Goal: Find specific page/section: Find specific page/section

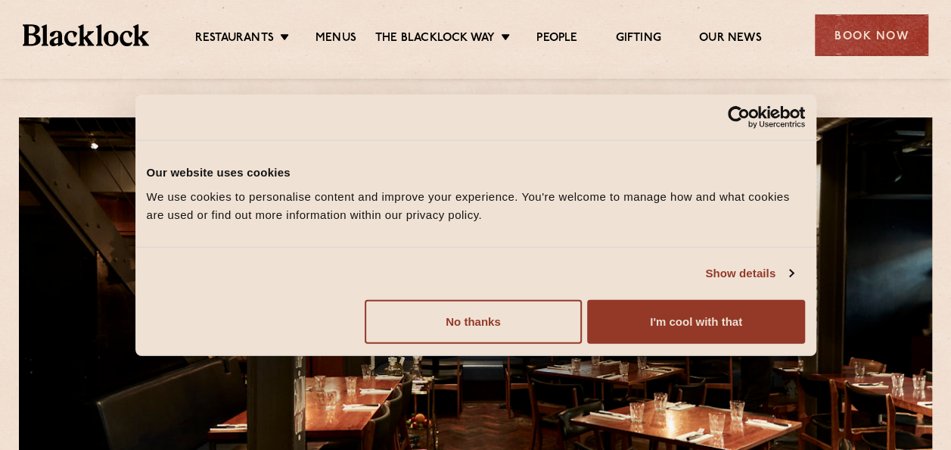
click at [668, 321] on button "I'm cool with that" at bounding box center [695, 321] width 217 height 44
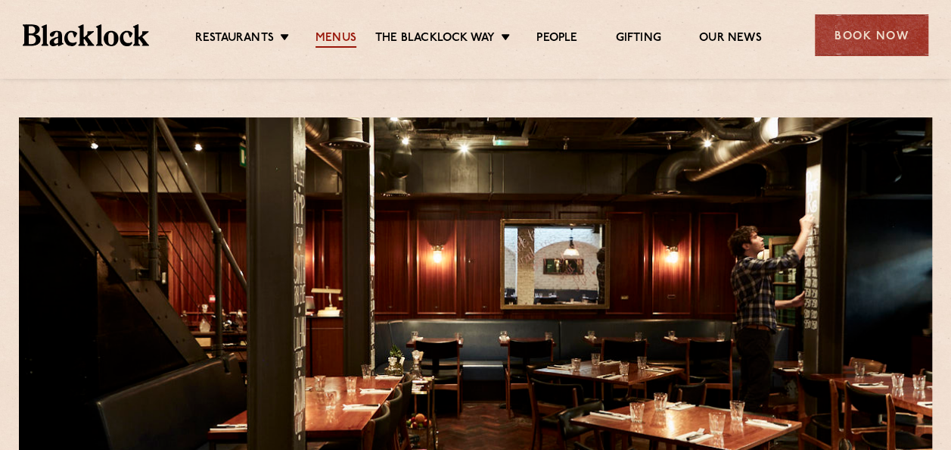
click at [344, 36] on link "Menus" at bounding box center [336, 39] width 41 height 17
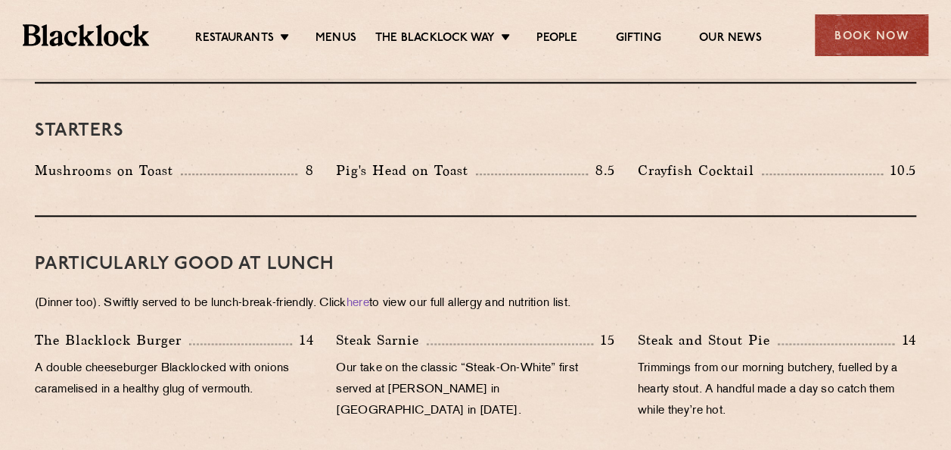
scroll to position [530, 0]
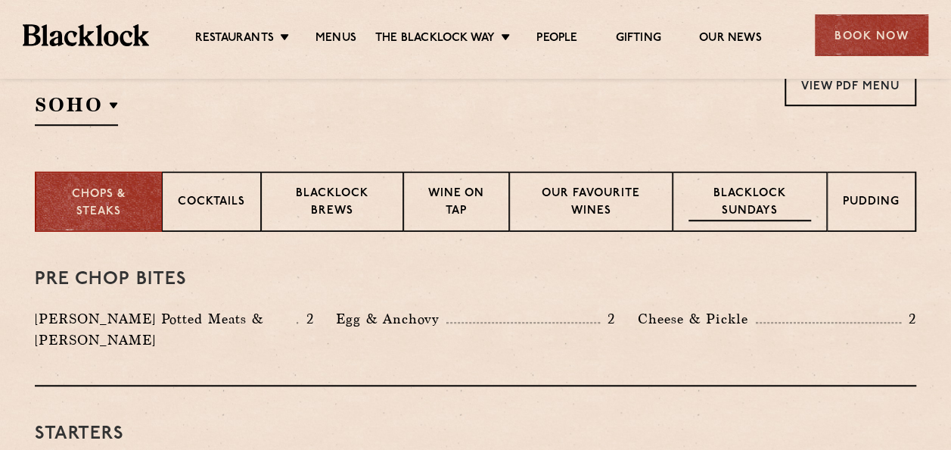
click at [729, 208] on p "Blacklock Sundays" at bounding box center [750, 203] width 123 height 36
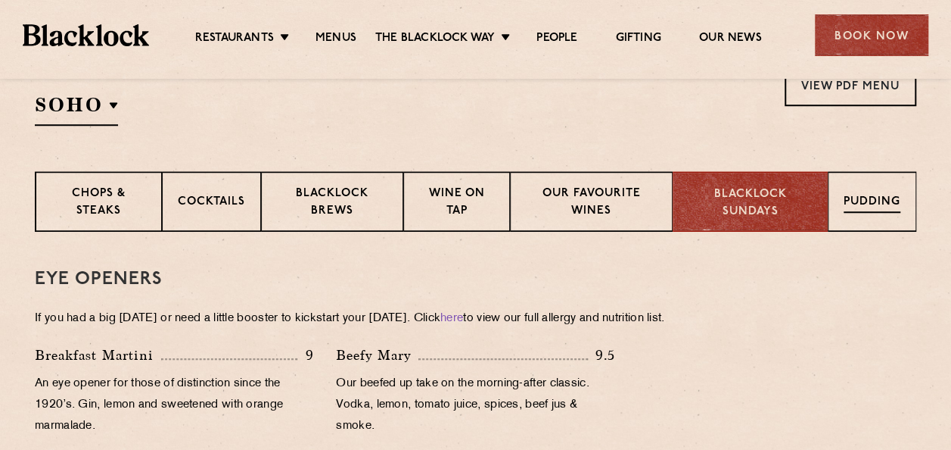
click at [869, 217] on div "Pudding" at bounding box center [872, 201] width 89 height 61
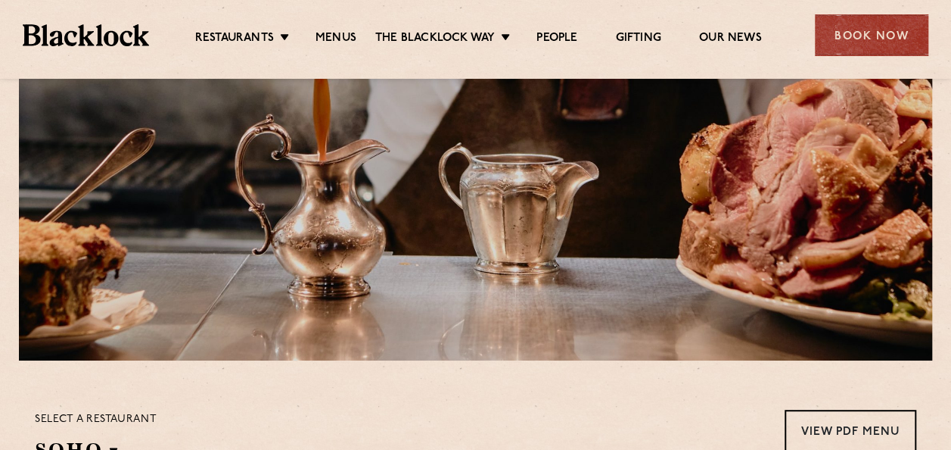
scroll to position [0, 0]
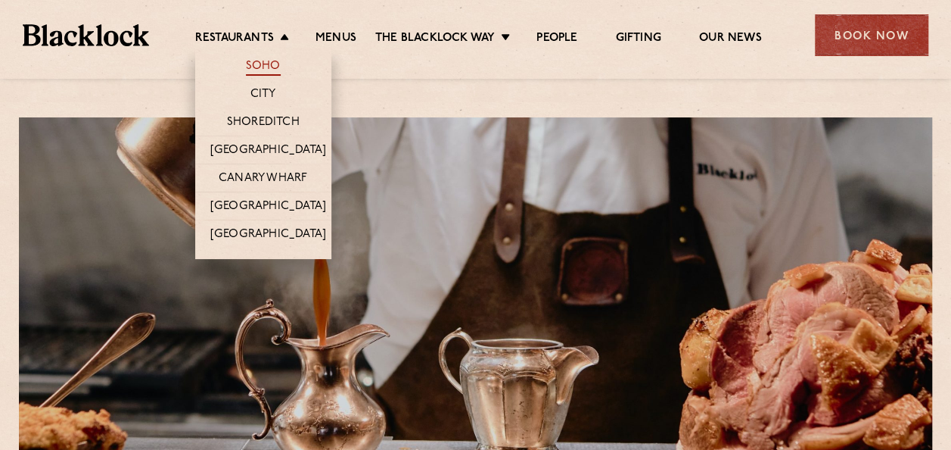
click at [264, 65] on link "Soho" at bounding box center [263, 67] width 35 height 17
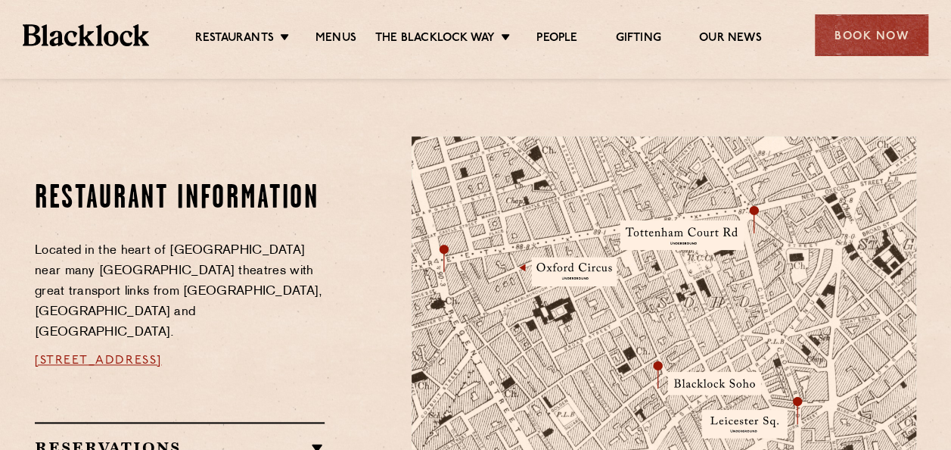
scroll to position [833, 0]
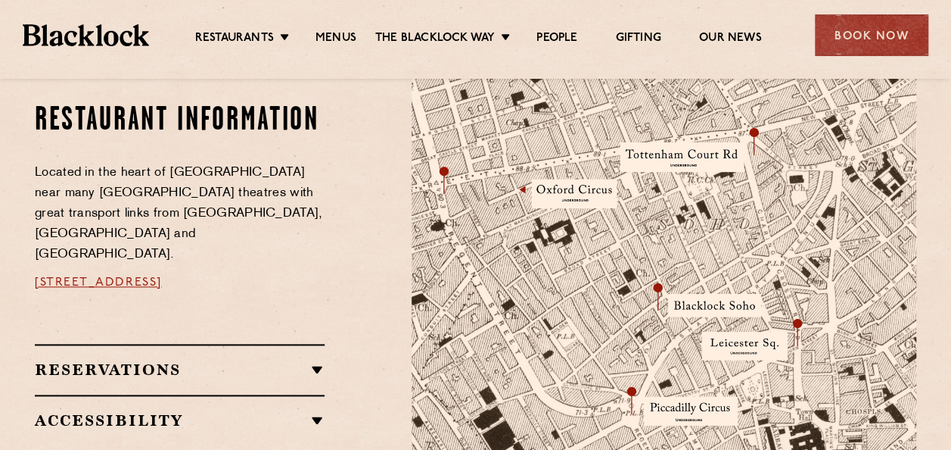
click at [163, 360] on h2 "Reservations" at bounding box center [180, 369] width 290 height 18
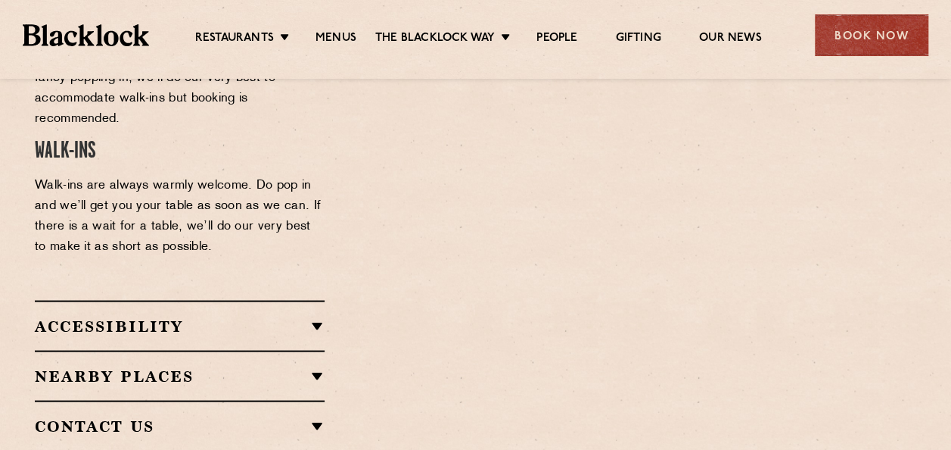
scroll to position [1287, 0]
